Goal: Task Accomplishment & Management: Manage account settings

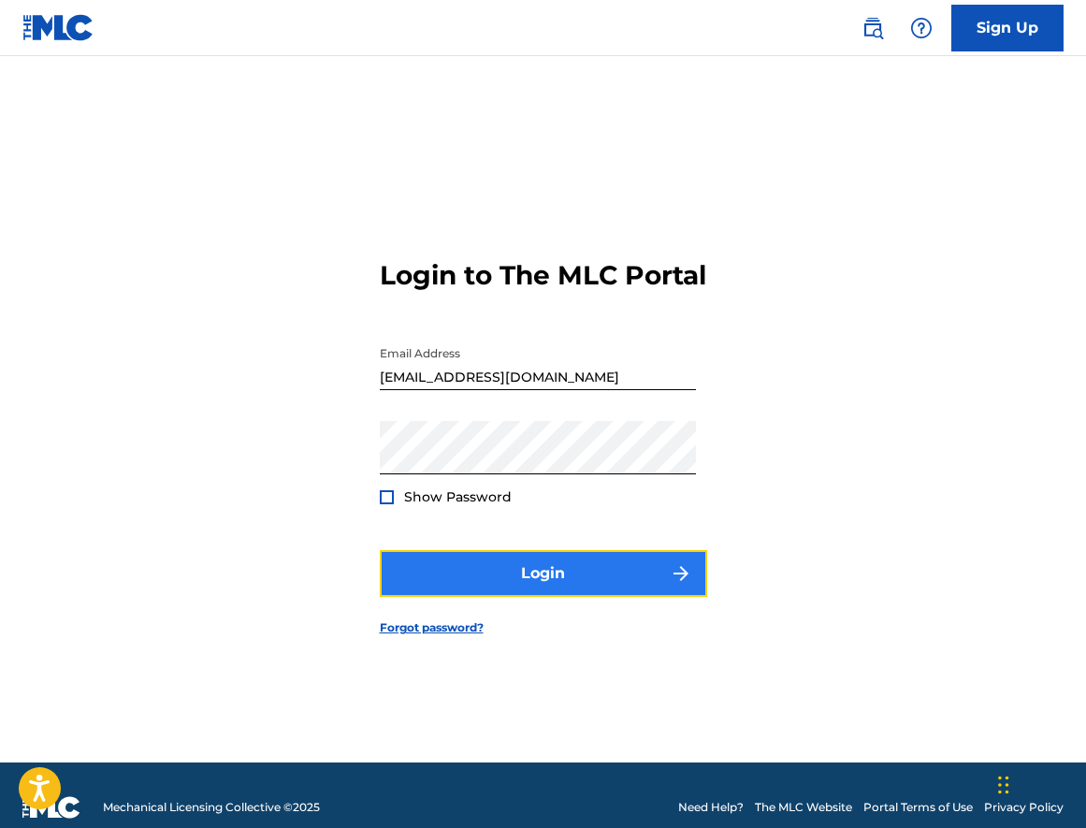
click at [479, 590] on button "Login" at bounding box center [543, 573] width 327 height 47
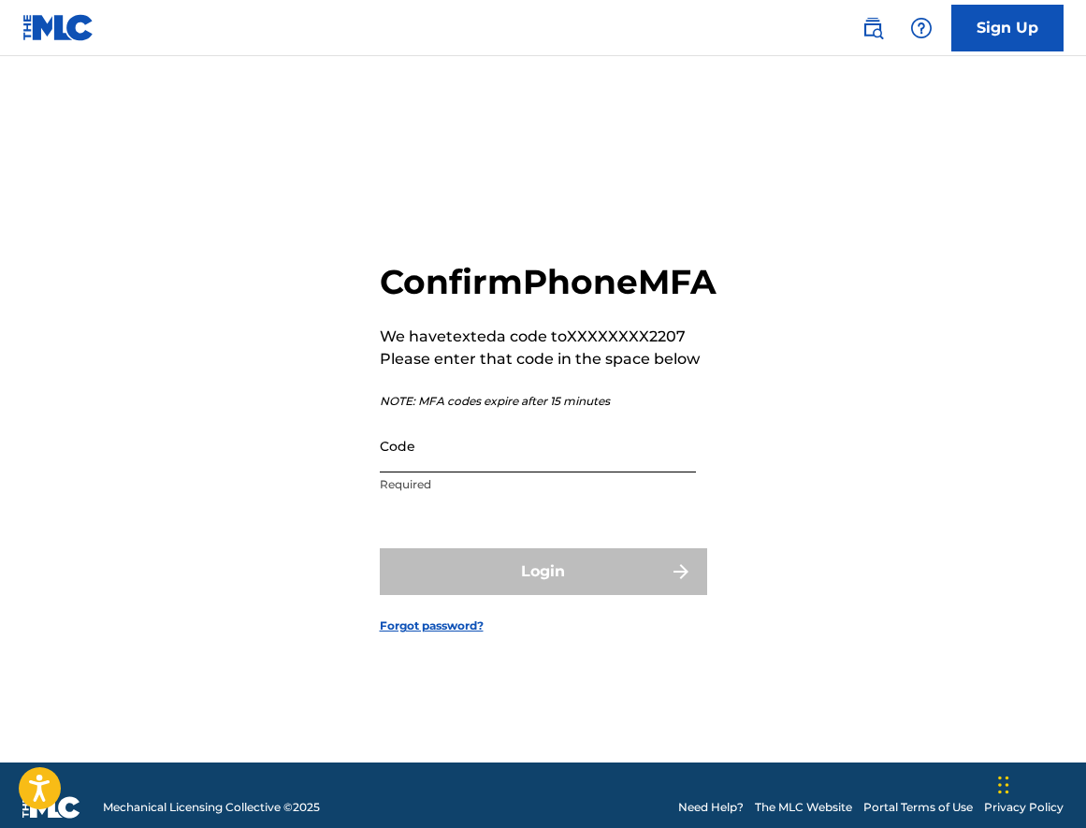
click at [468, 472] on input "Code" at bounding box center [538, 445] width 316 height 53
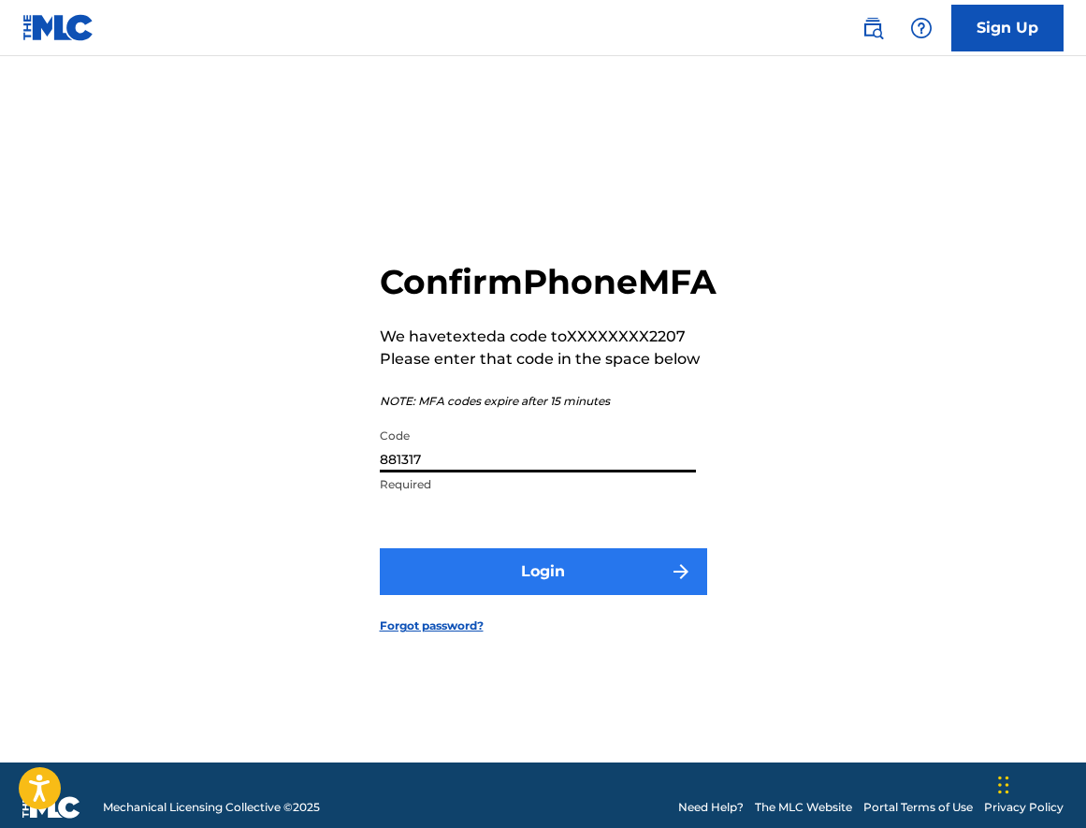
type input "881317"
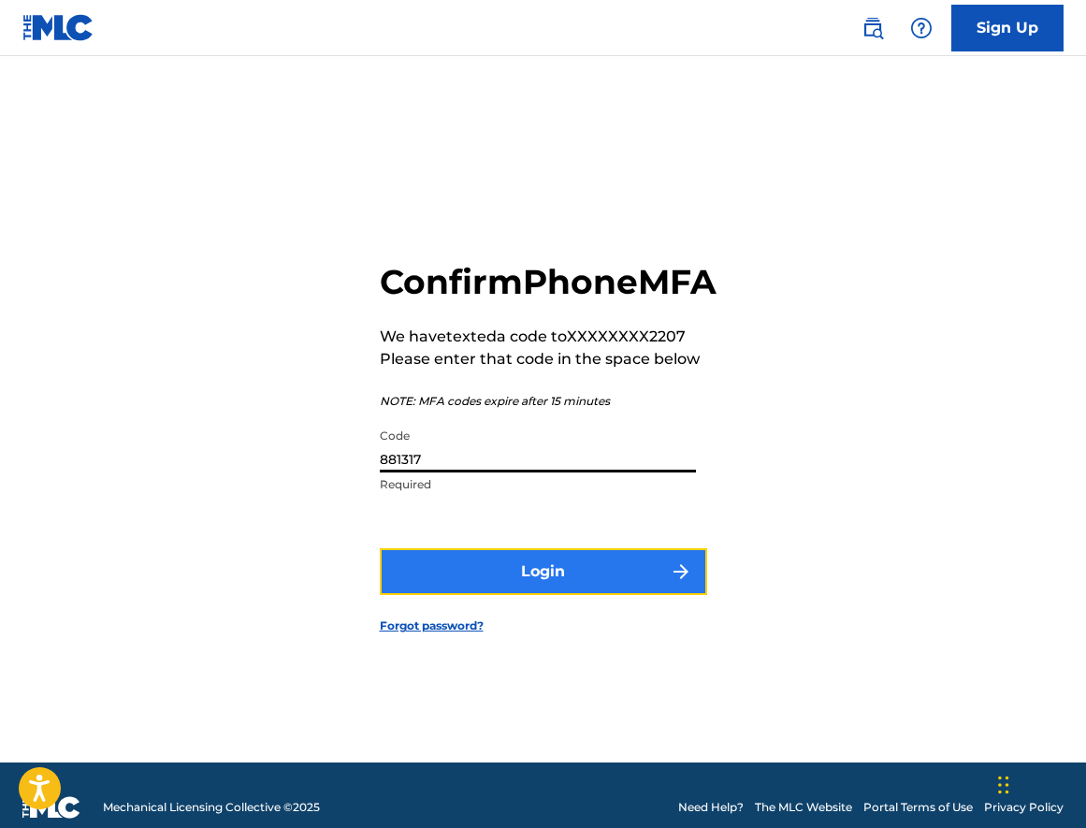
click at [475, 580] on button "Login" at bounding box center [543, 571] width 327 height 47
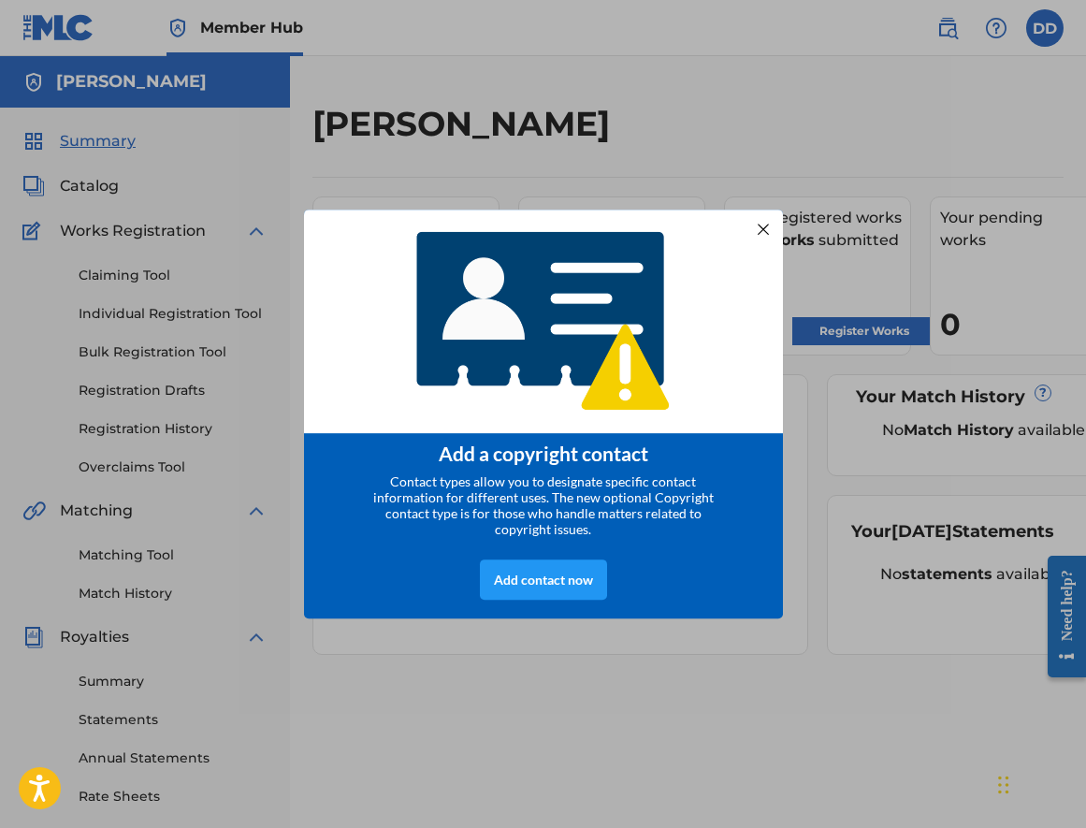
click at [754, 228] on div at bounding box center [762, 228] width 24 height 24
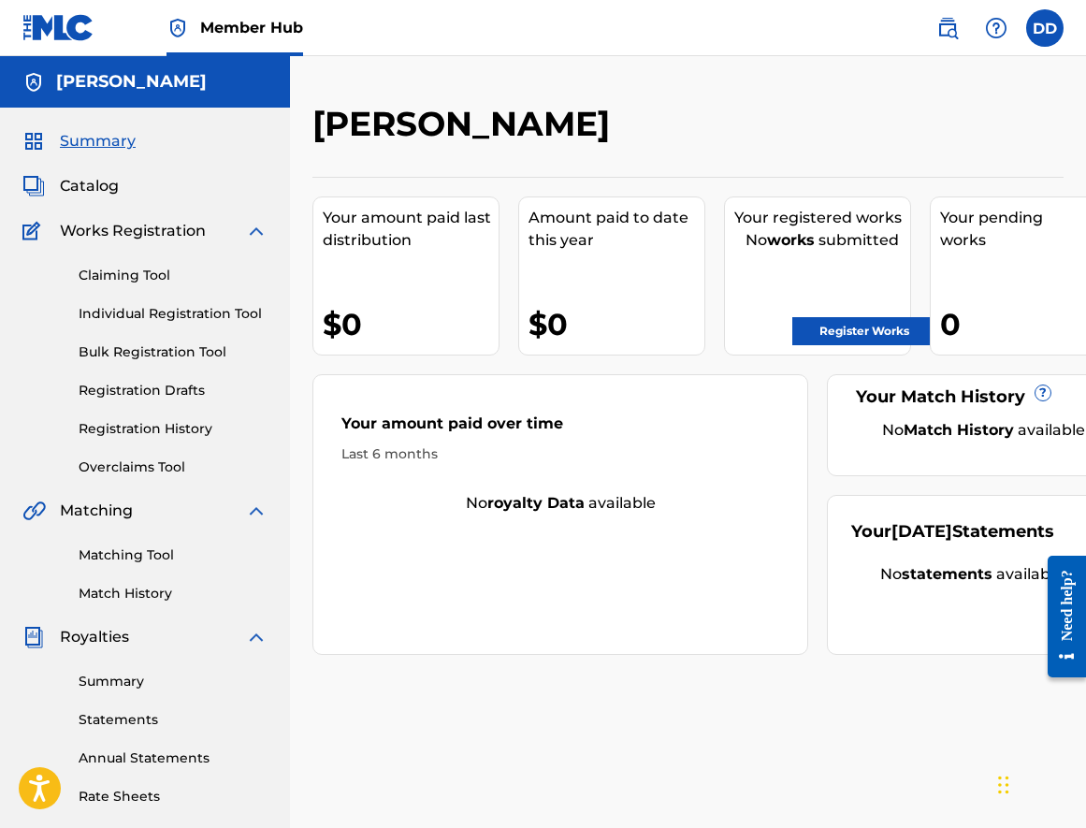
drag, startPoint x: 566, startPoint y: 691, endPoint x: 590, endPoint y: 679, distance: 27.2
